Goal: Obtain resource: Obtain resource

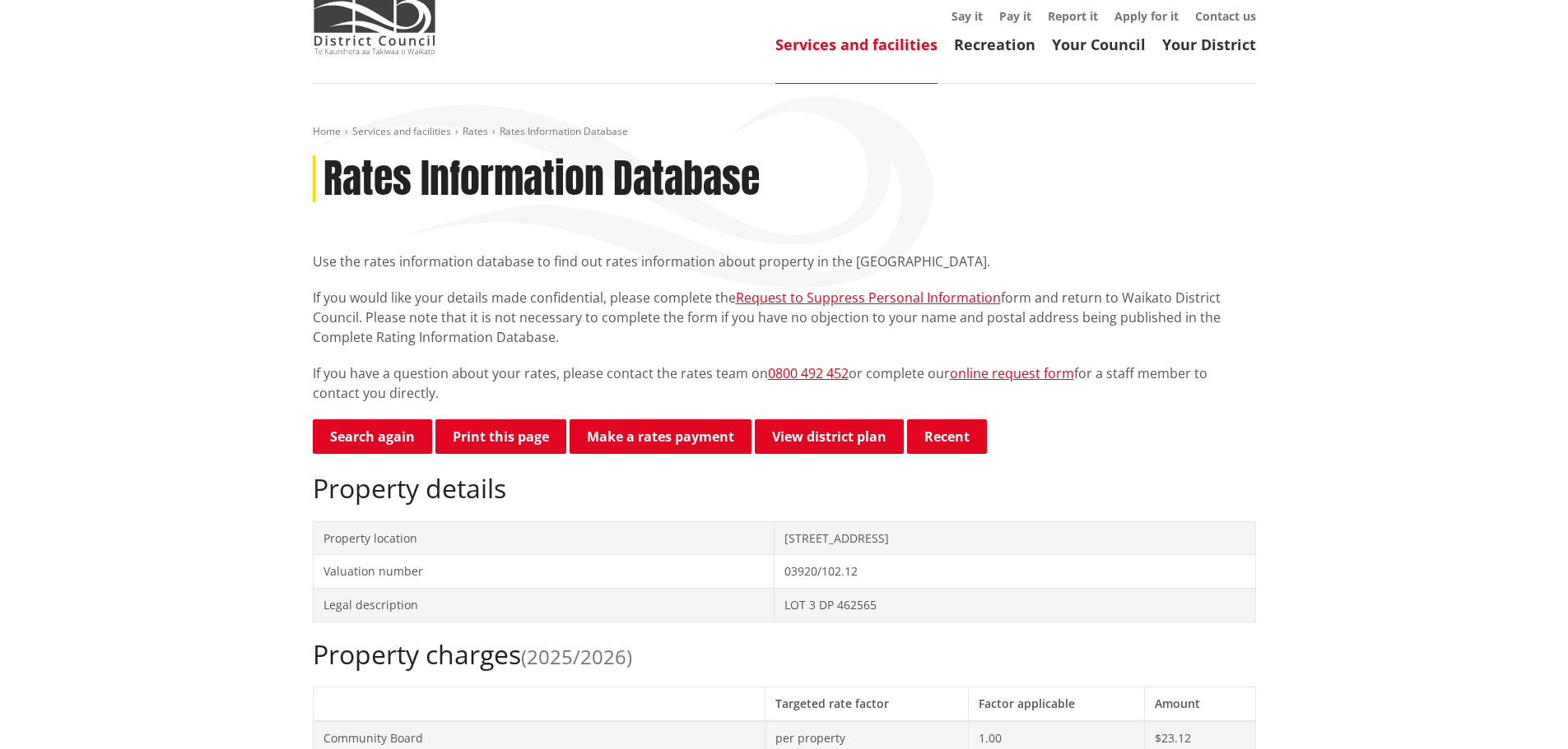
scroll to position [247, 0]
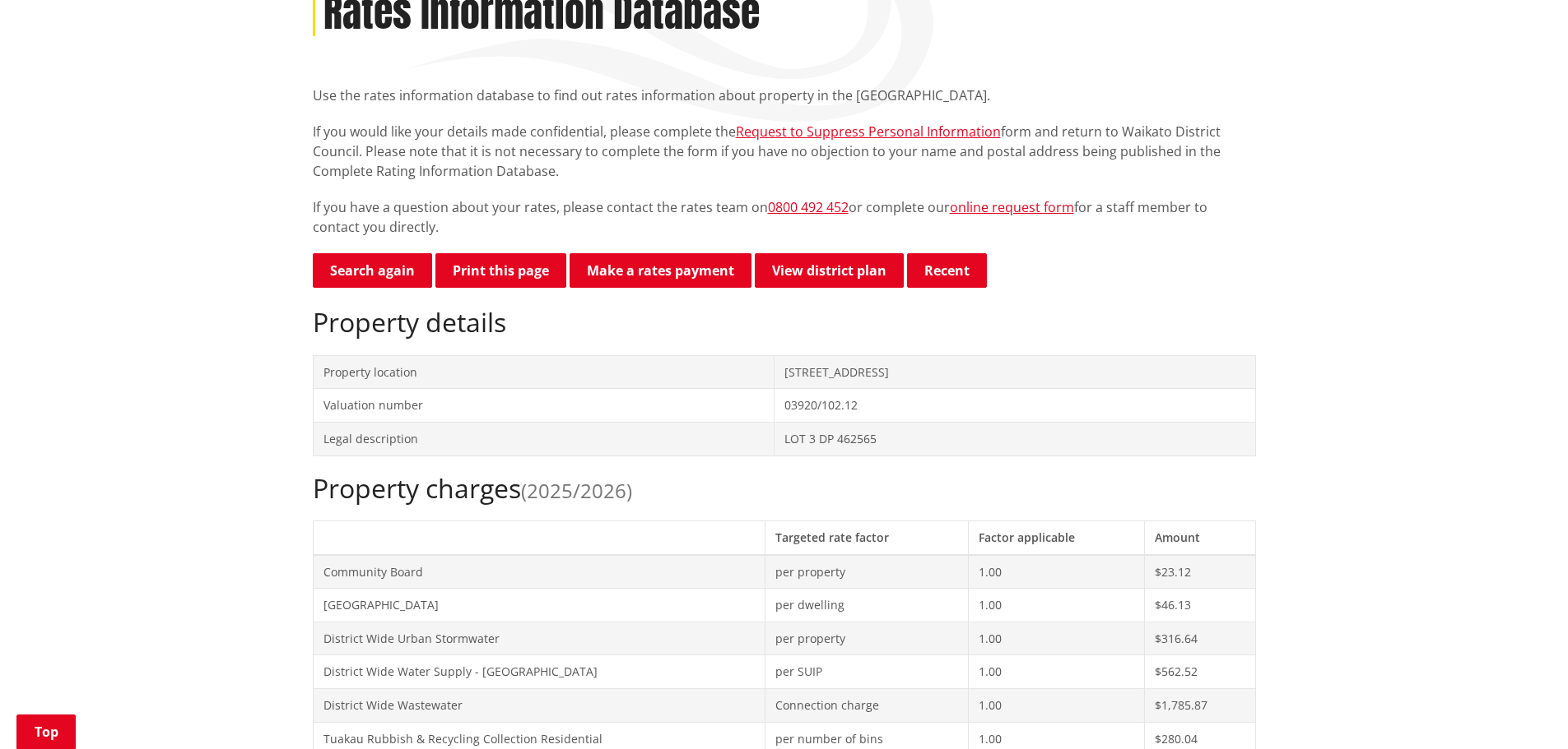
drag, startPoint x: 868, startPoint y: 375, endPoint x: 706, endPoint y: 372, distance: 162.0
click at [775, 372] on td "[STREET_ADDRESS]" at bounding box center [1015, 373] width 481 height 33
copy td "[STREET_ADDRESS]"
drag, startPoint x: 819, startPoint y: 437, endPoint x: 693, endPoint y: 442, distance: 126.1
click at [693, 442] on tr "Legal description LOT 3 DP 462565" at bounding box center [784, 438] width 942 height 33
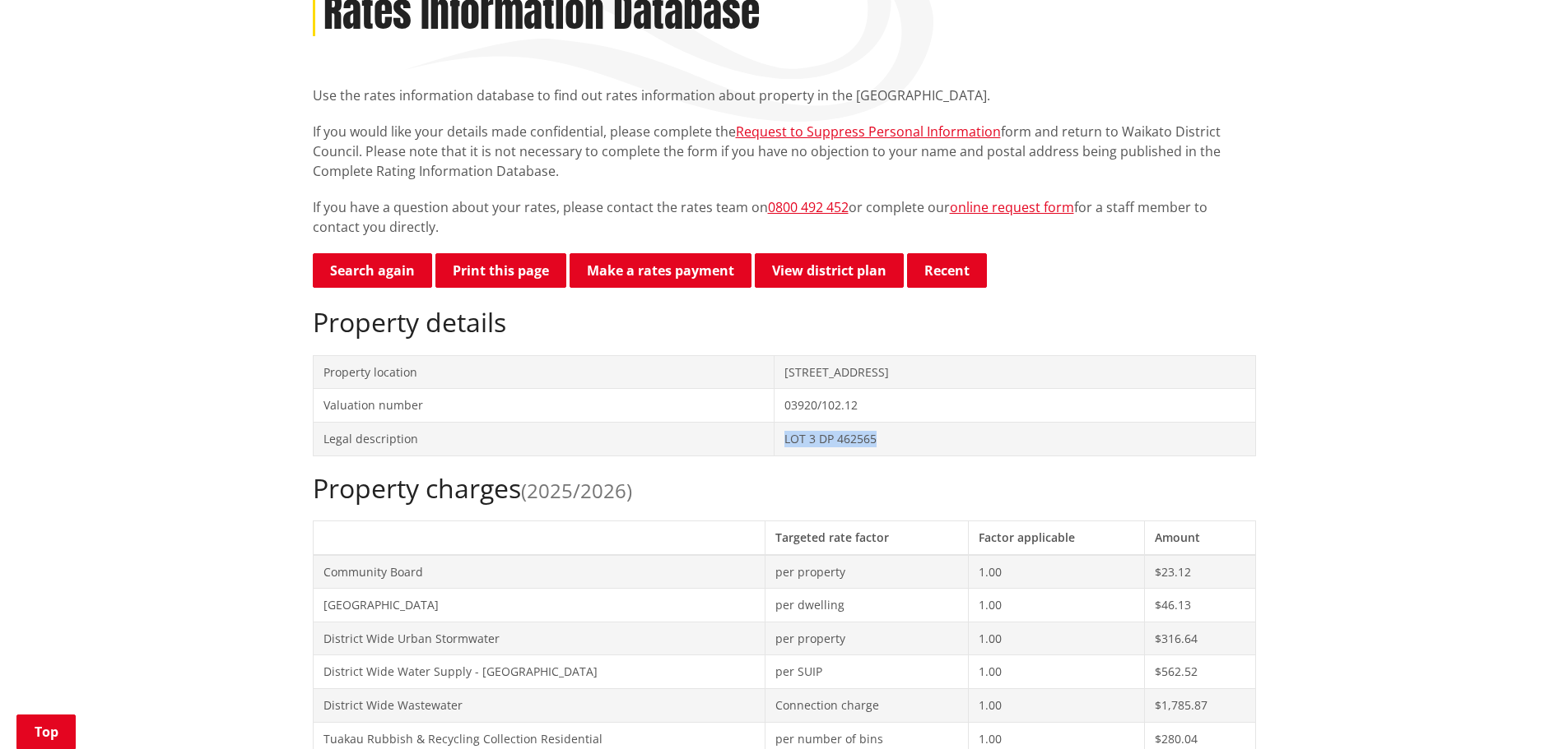
copy tr "LOT 3 DP 462565"
drag, startPoint x: 620, startPoint y: 703, endPoint x: 626, endPoint y: 694, distance: 10.8
click at [620, 703] on td "District Wide Wastewater" at bounding box center [539, 705] width 453 height 33
drag, startPoint x: 826, startPoint y: 442, endPoint x: 707, endPoint y: 440, distance: 119.0
click at [775, 440] on td "LOT 3 DP 462565" at bounding box center [1015, 438] width 481 height 33
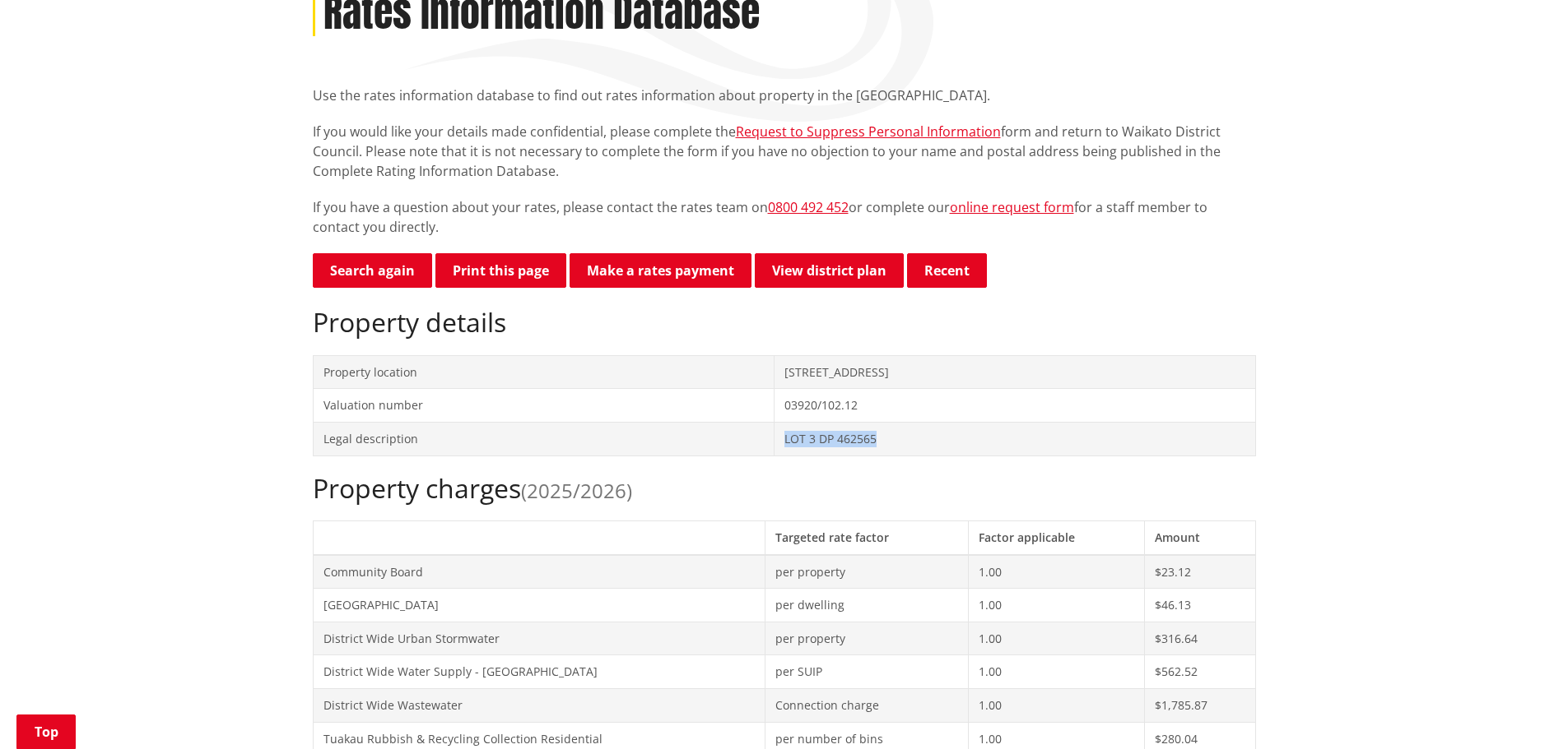
copy td "LOT 3 DP 462565"
click at [488, 272] on button "Print this page" at bounding box center [500, 270] width 130 height 34
